Goal: Task Accomplishment & Management: Use online tool/utility

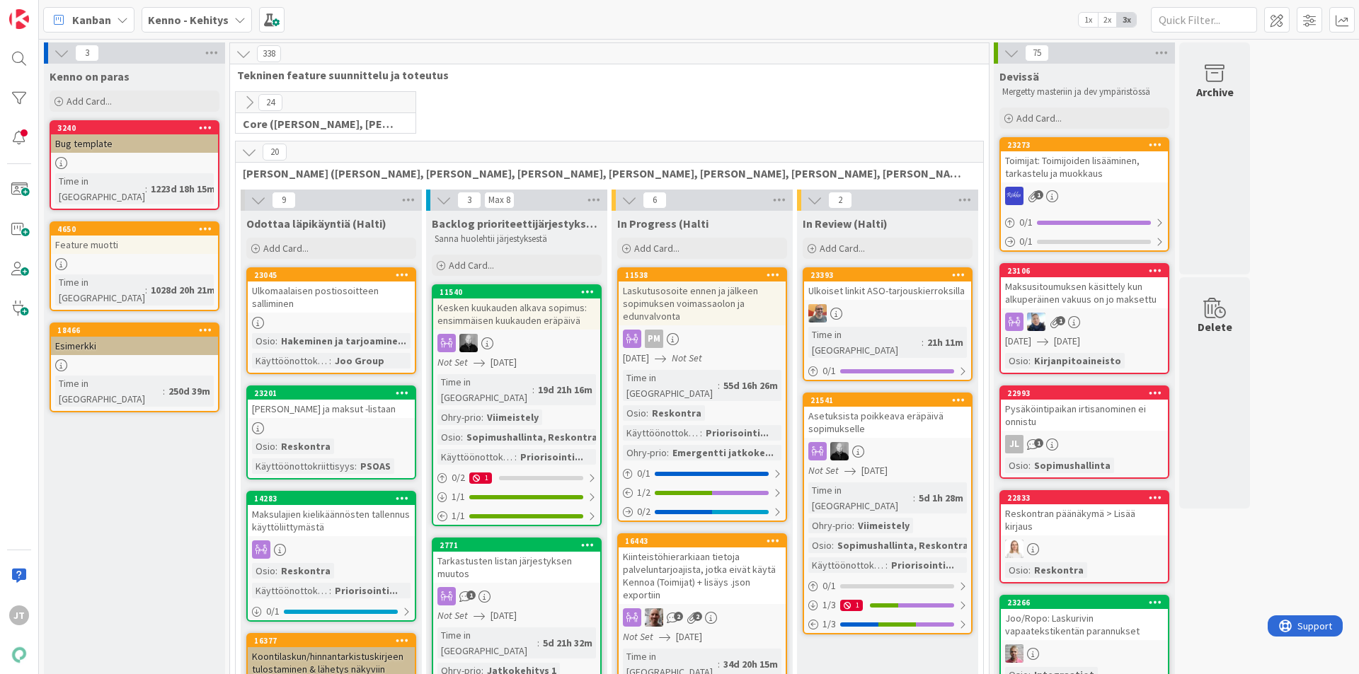
scroll to position [142, 0]
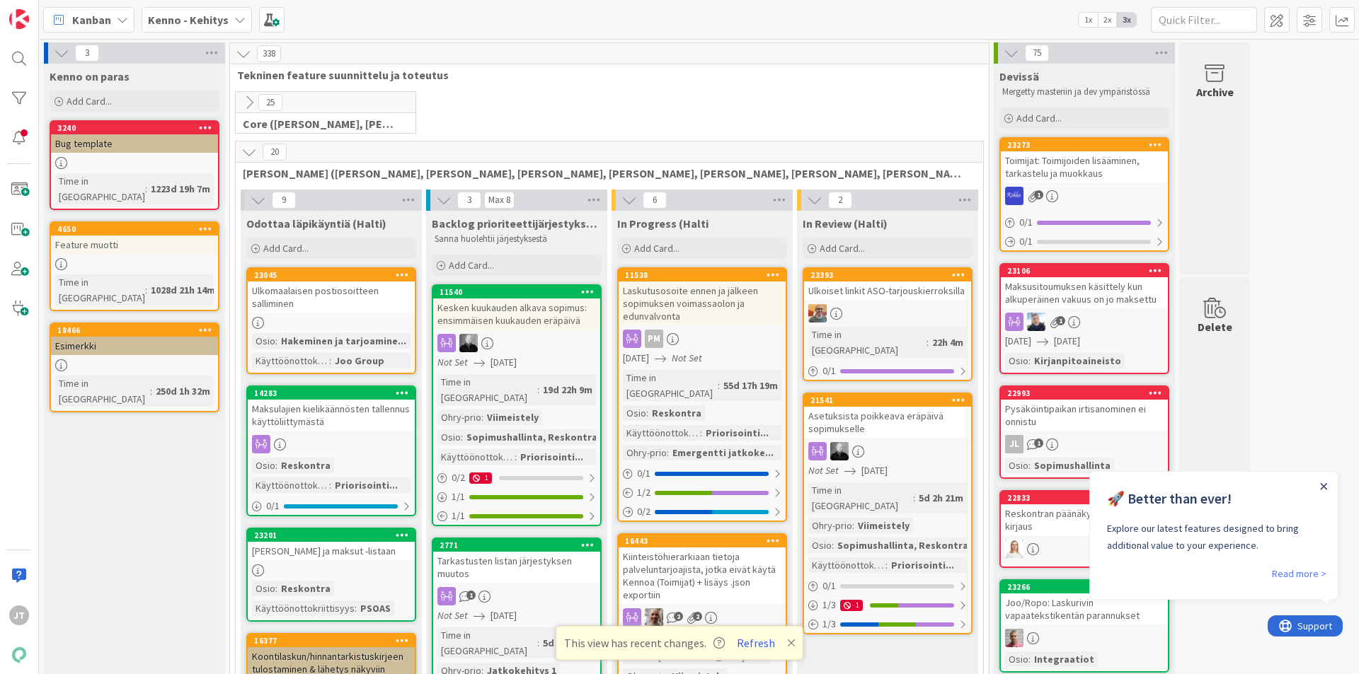
click at [1324, 487] on icon "Close Announcement" at bounding box center [1323, 486] width 6 height 6
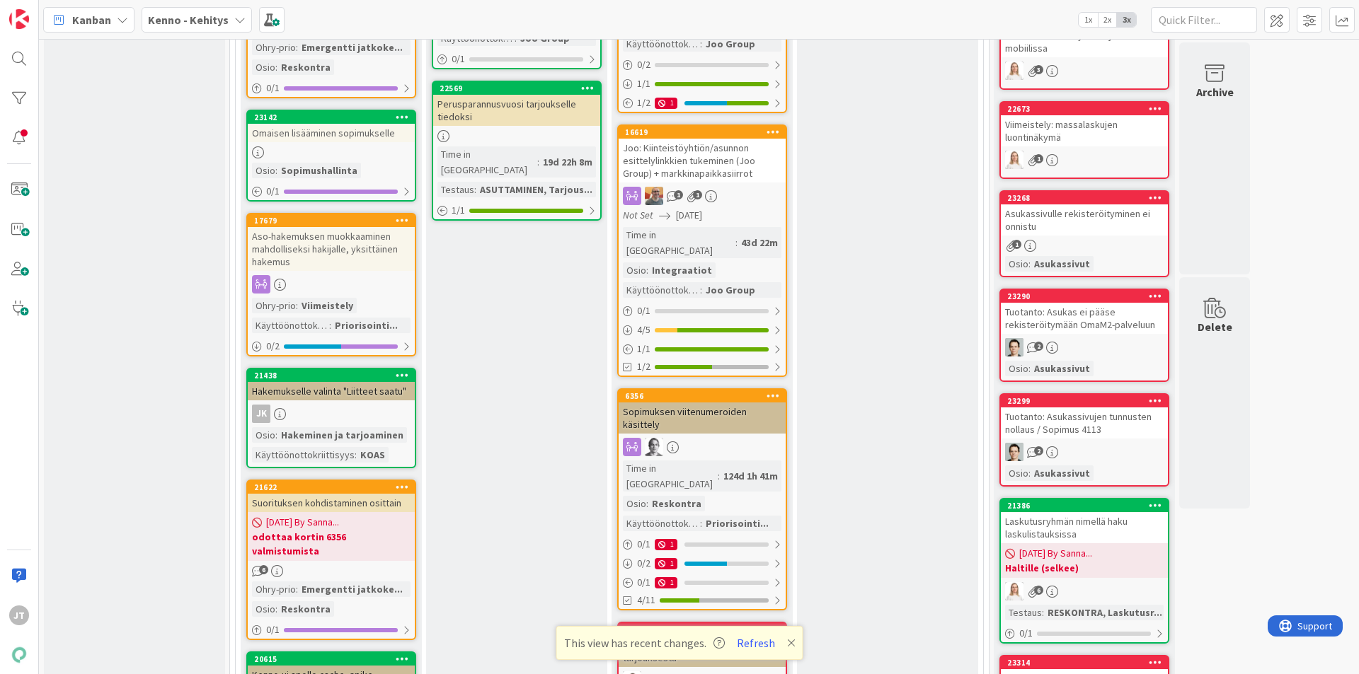
scroll to position [778, 0]
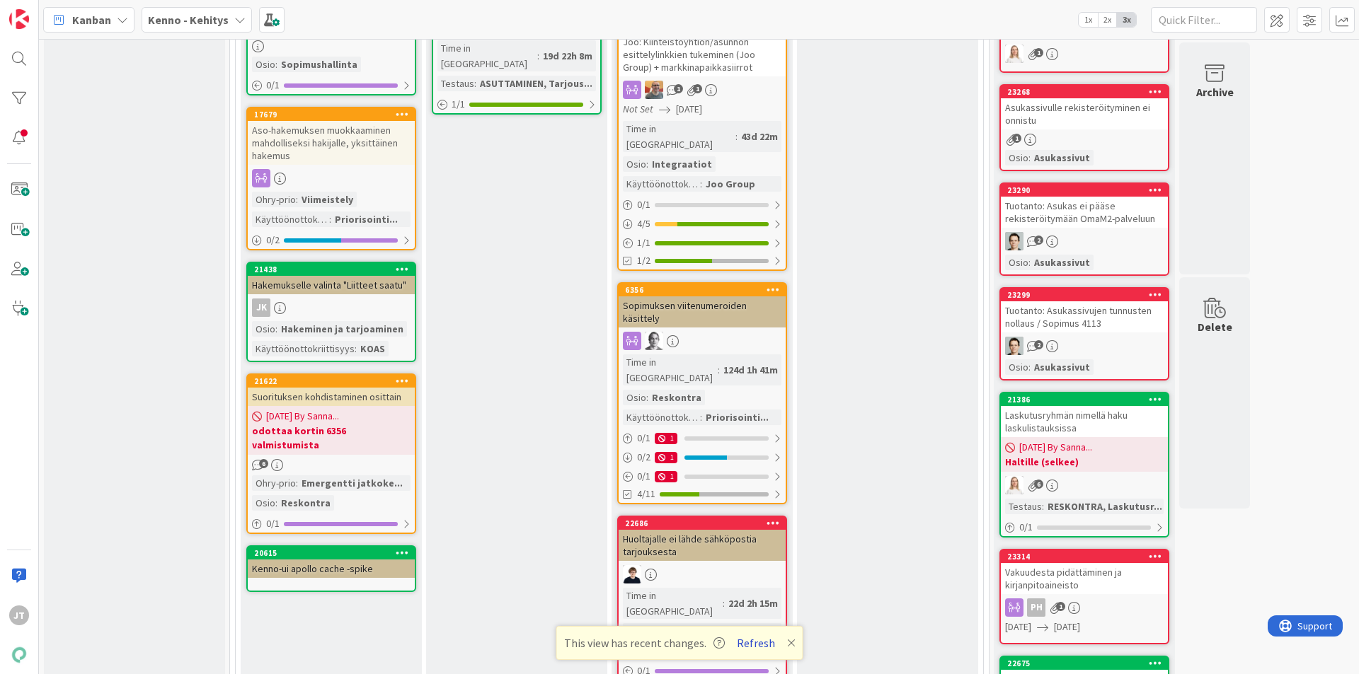
click at [752, 641] on button "Refresh" at bounding box center [756, 643] width 48 height 18
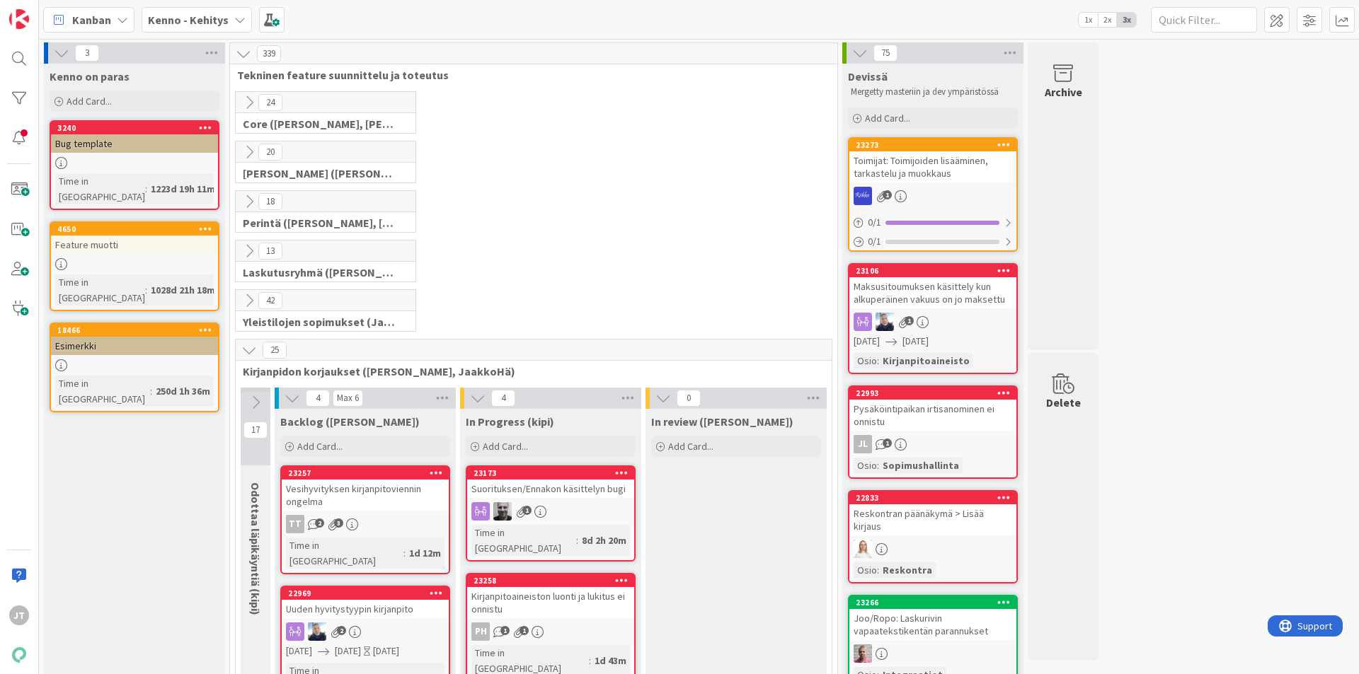
click at [238, 151] on div "20" at bounding box center [326, 152] width 180 height 21
click at [243, 151] on icon at bounding box center [249, 152] width 16 height 16
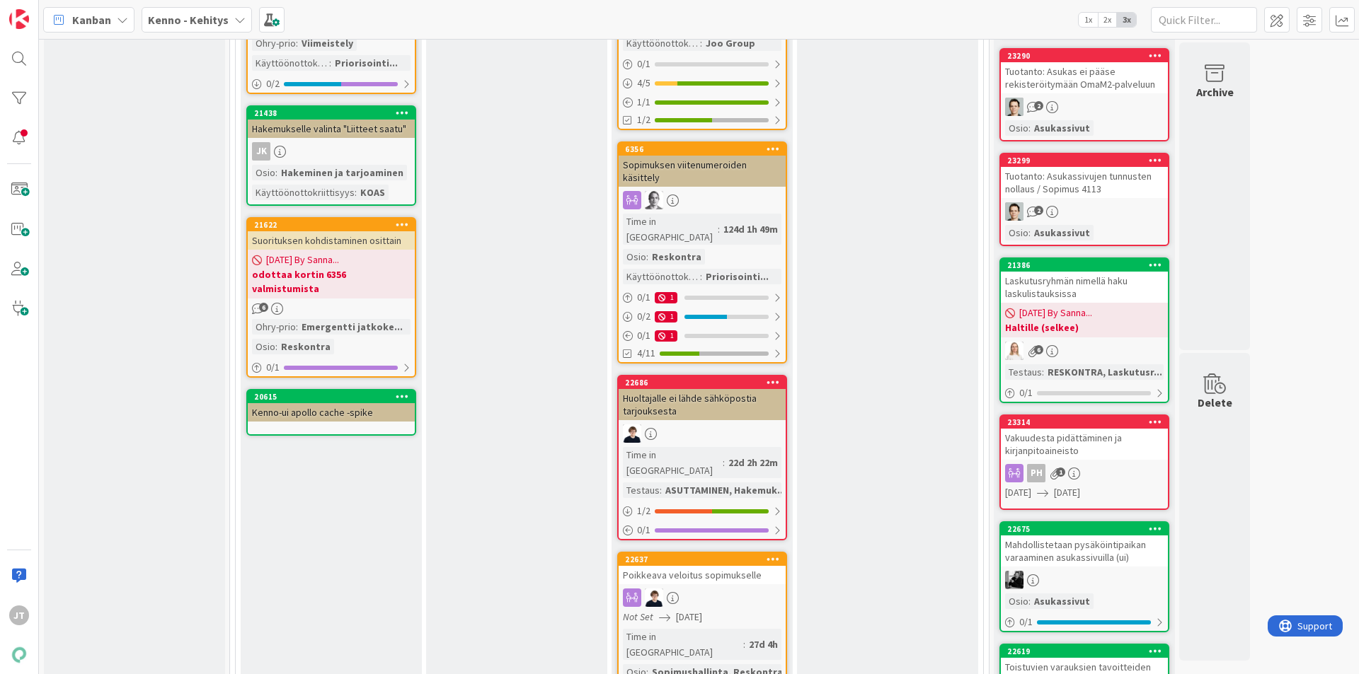
scroll to position [849, 0]
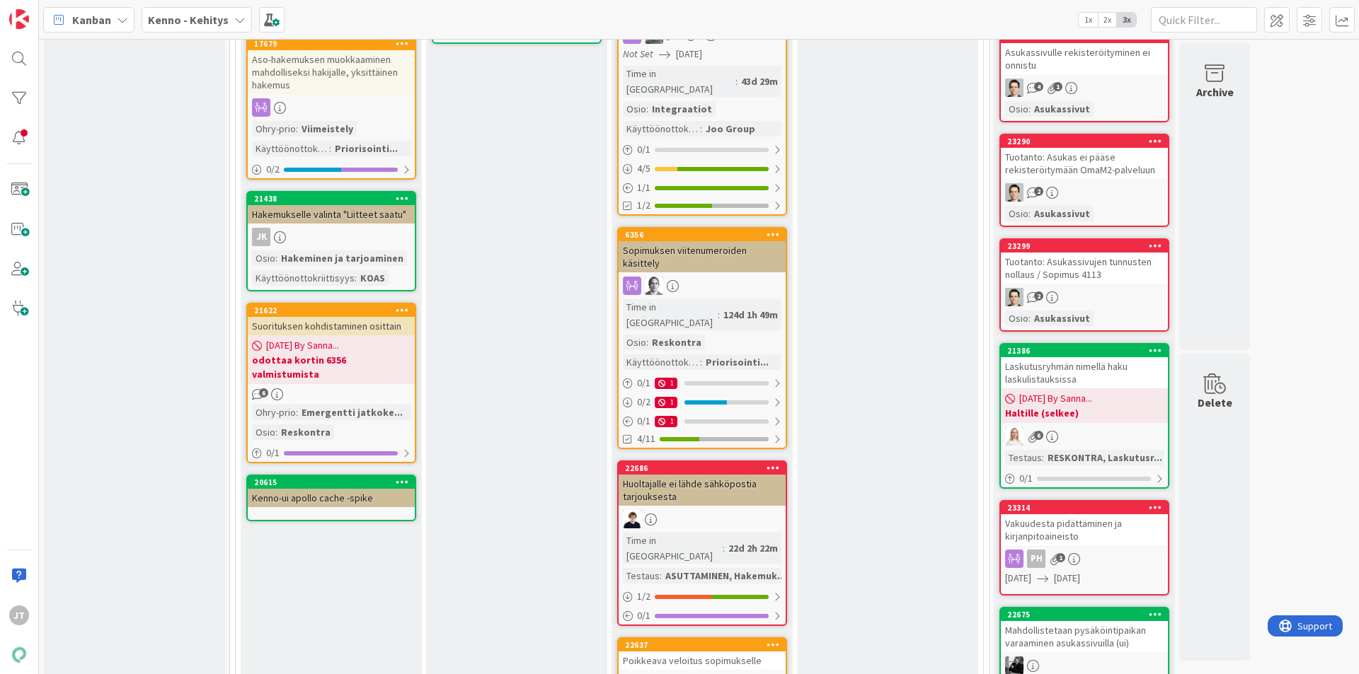
click at [696, 241] on div "Sopimuksen viitenumeroiden käsittely" at bounding box center [701, 256] width 167 height 31
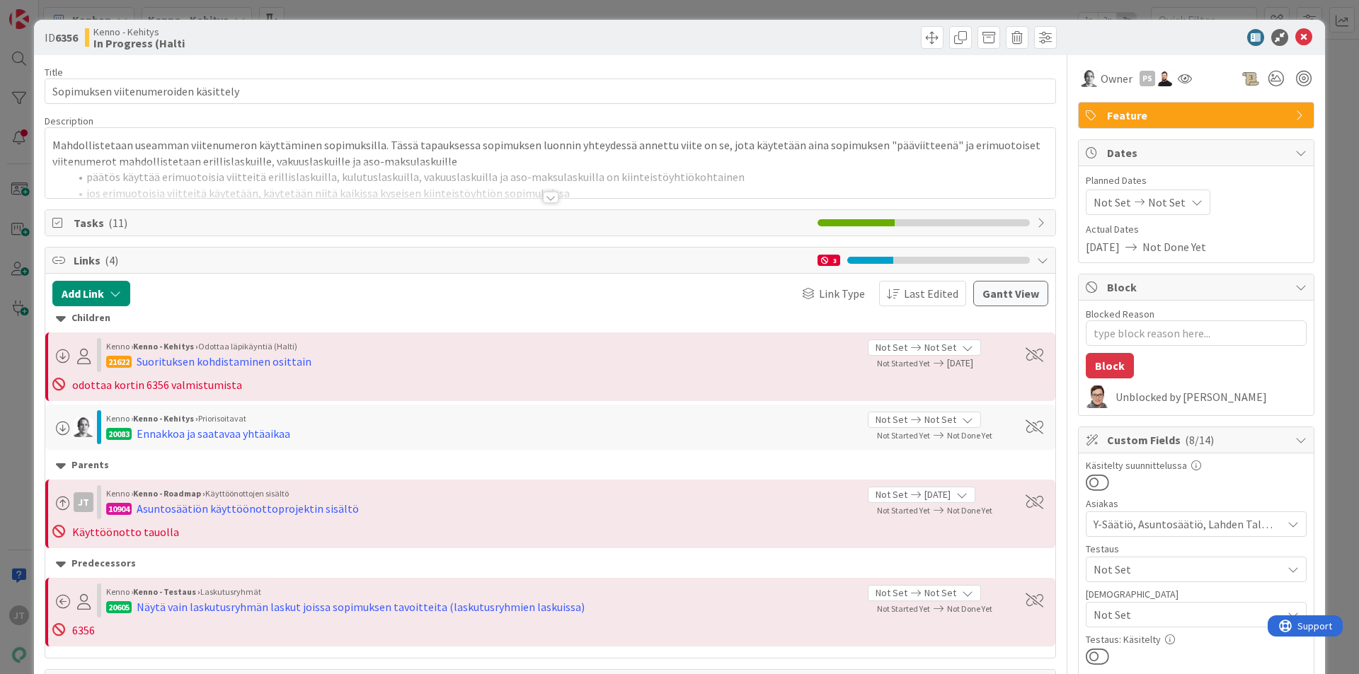
type textarea "x"
click at [543, 198] on div at bounding box center [551, 197] width 16 height 11
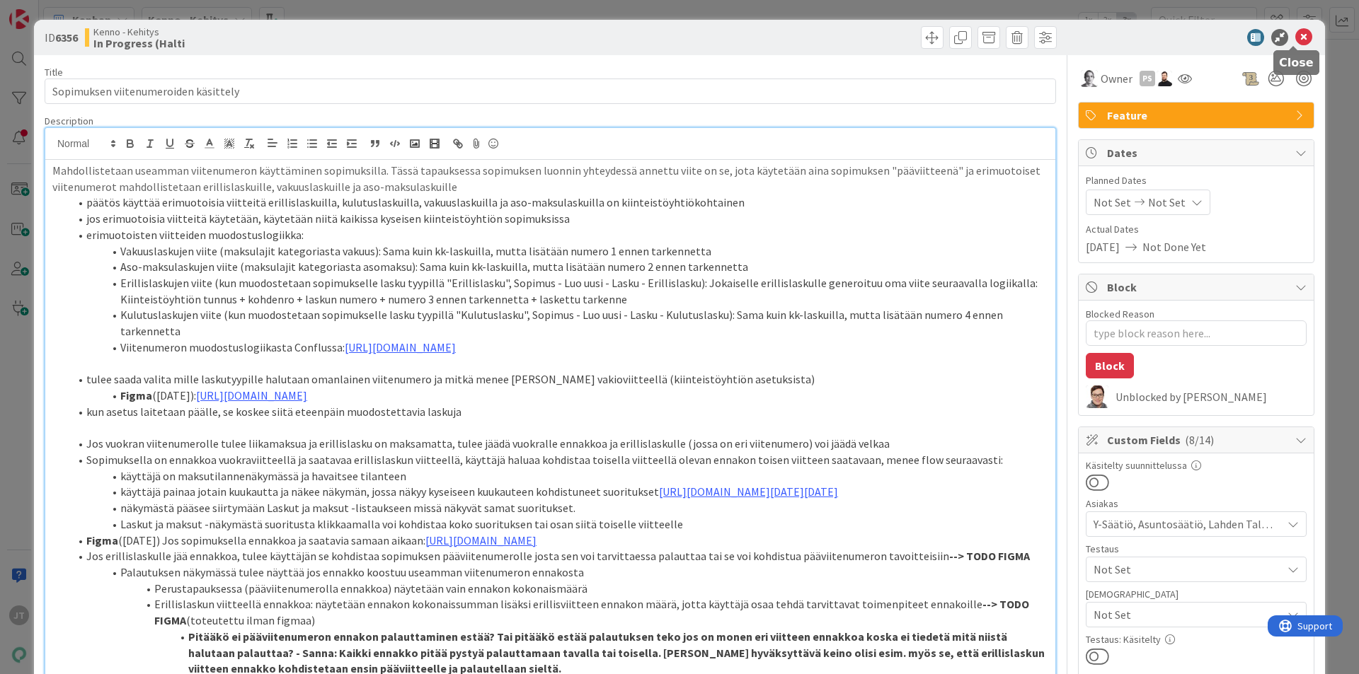
click at [1296, 36] on icon at bounding box center [1303, 37] width 17 height 17
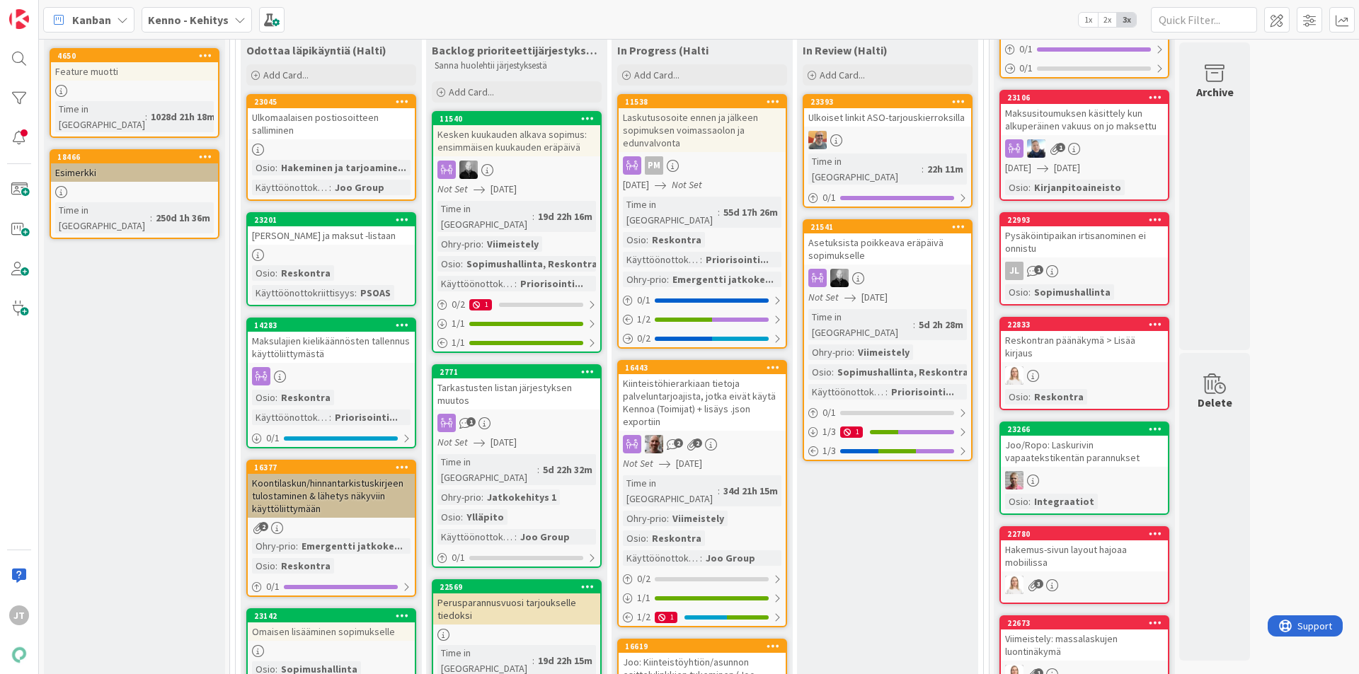
scroll to position [142, 0]
